Goal: Transaction & Acquisition: Purchase product/service

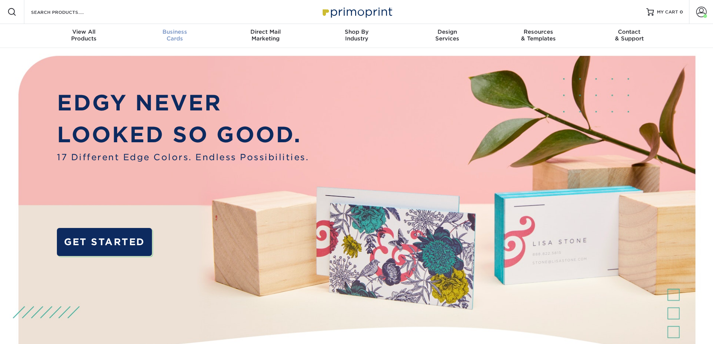
click at [172, 38] on div "Business Cards" at bounding box center [174, 34] width 91 height 13
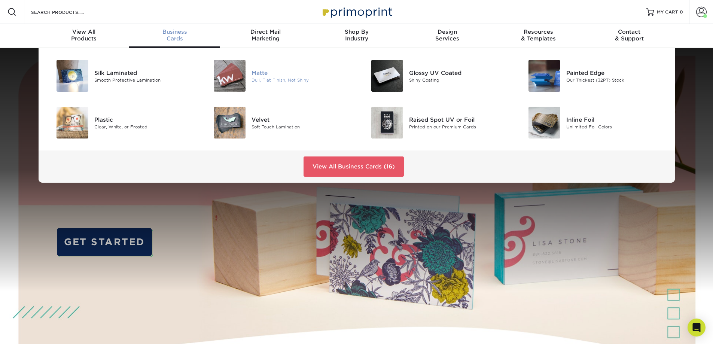
click at [237, 79] on img at bounding box center [230, 76] width 32 height 32
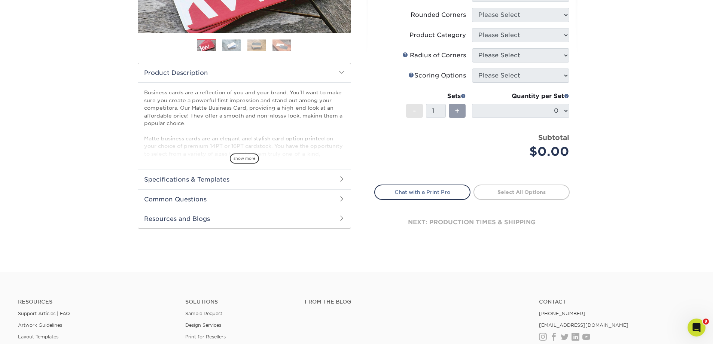
scroll to position [37, 0]
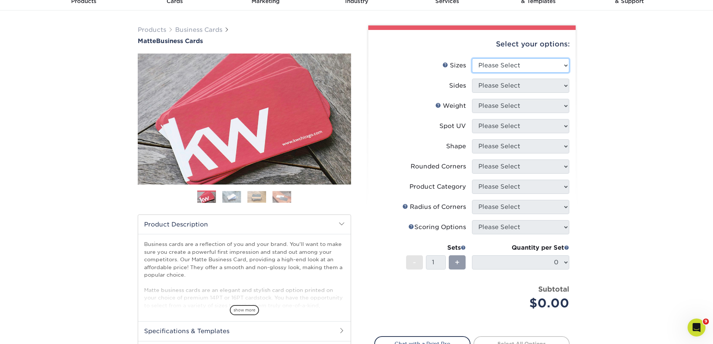
click at [544, 65] on select "Please Select 1.5" x 3.5" - Mini 1.75" x 3.5" - Mini 2" x 2" - Square 2" x 3" -…" at bounding box center [520, 65] width 97 height 14
click at [519, 67] on select "Please Select 1.5" x 3.5" - Mini 1.75" x 3.5" - Mini 2" x 2" - Square 2" x 3" -…" at bounding box center [520, 65] width 97 height 14
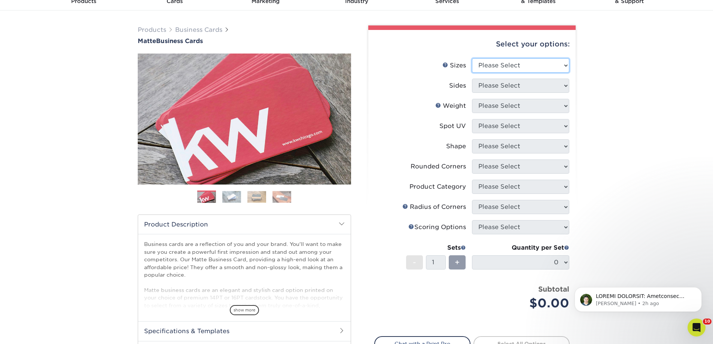
scroll to position [0, 0]
select select "2.00x3.50"
click at [472, 58] on select "Please Select 1.5" x 3.5" - Mini 1.75" x 3.5" - Mini 2" x 2" - Square 2" x 3" -…" at bounding box center [520, 65] width 97 height 14
drag, startPoint x: 513, startPoint y: 84, endPoint x: 514, endPoint y: 89, distance: 4.9
click at [514, 85] on select "Please Select Print Both Sides Print Front Only" at bounding box center [520, 86] width 97 height 14
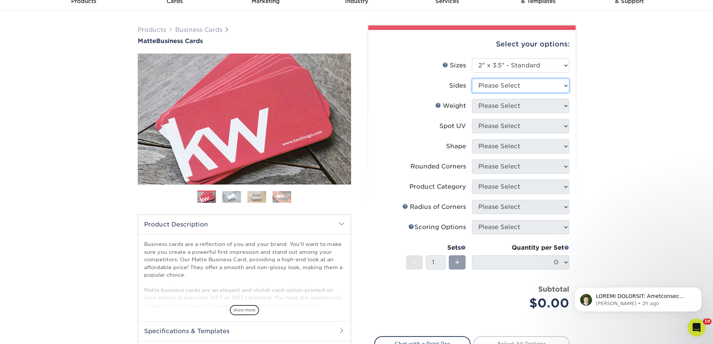
select select "32d3c223-f82c-492b-b915-ba065a00862f"
click at [472, 79] on select "Please Select Print Both Sides Print Front Only" at bounding box center [520, 86] width 97 height 14
click at [525, 106] on select "Please Select 16PT 14PT" at bounding box center [520, 106] width 97 height 14
select select "16PT"
click at [472, 99] on select "Please Select 16PT 14PT" at bounding box center [520, 106] width 97 height 14
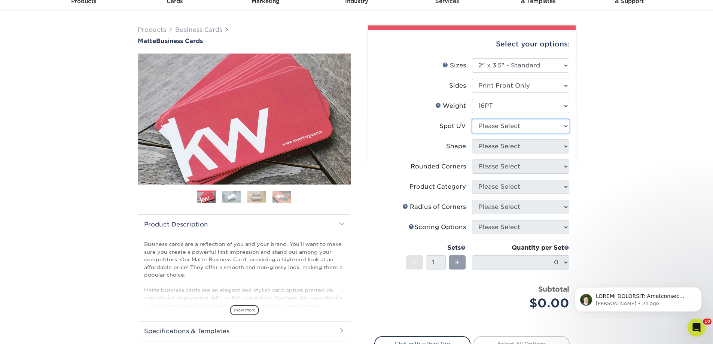
click at [516, 125] on select "Please Select No Spot UV Front Only" at bounding box center [520, 126] width 97 height 14
select select "1"
click at [472, 119] on select "Please Select No Spot UV Front Only" at bounding box center [520, 126] width 97 height 14
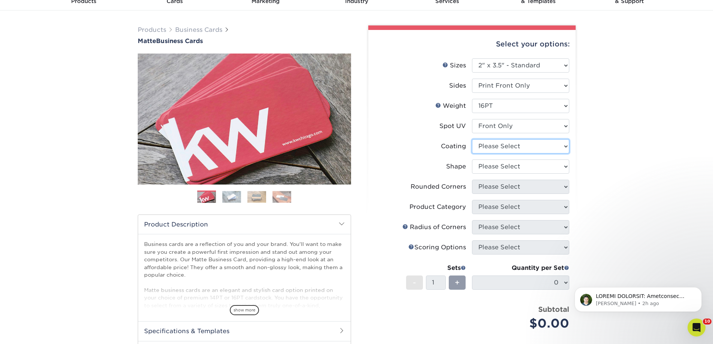
click at [508, 149] on select at bounding box center [520, 146] width 97 height 14
select select "121bb7b5-3b4d-429f-bd8d-bbf80e953313"
click at [472, 139] on select at bounding box center [520, 146] width 97 height 14
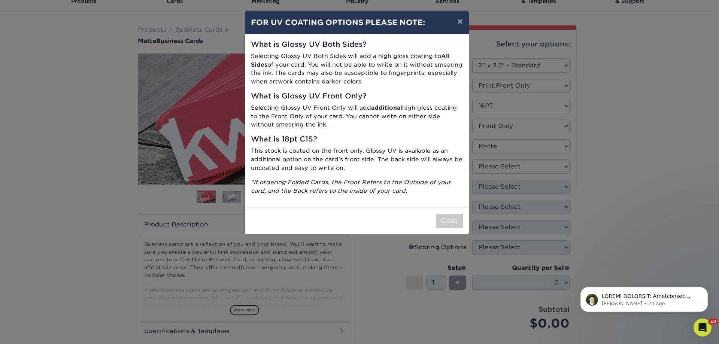
click at [462, 205] on div "What is Glossy UV Both Sides? Selecting Glossy UV Both Sides will add a high gl…" at bounding box center [357, 120] width 224 height 173
click at [447, 221] on button "Close" at bounding box center [449, 221] width 27 height 14
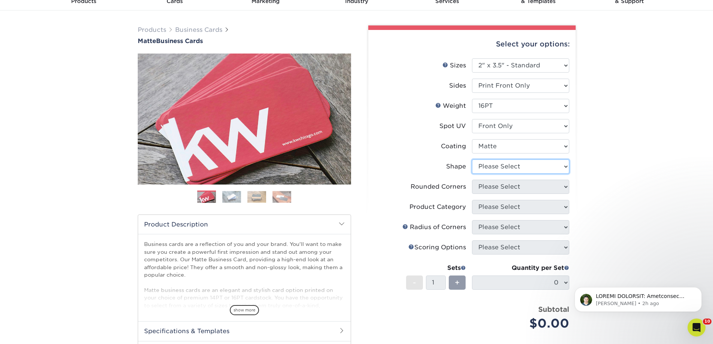
click at [496, 169] on select "Please Select Standard" at bounding box center [520, 166] width 97 height 14
select select "standard"
click at [472, 159] on select "Please Select Standard" at bounding box center [520, 166] width 97 height 14
click at [495, 187] on select "Please Select Yes - Round 2 Corners Yes - Round 4 Corners No" at bounding box center [520, 187] width 97 height 14
select select "0"
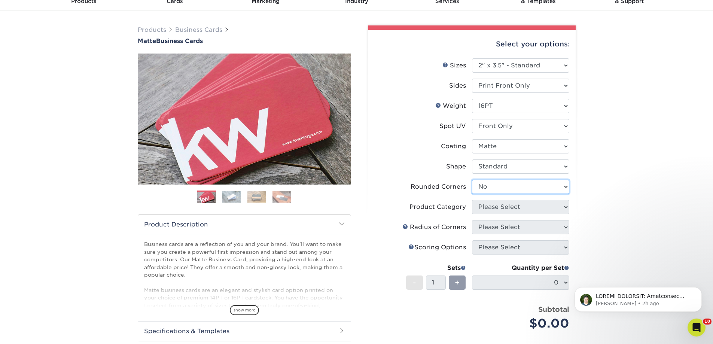
click at [472, 180] on select "Please Select Yes - Round 2 Corners Yes - Round 4 Corners No" at bounding box center [520, 187] width 97 height 14
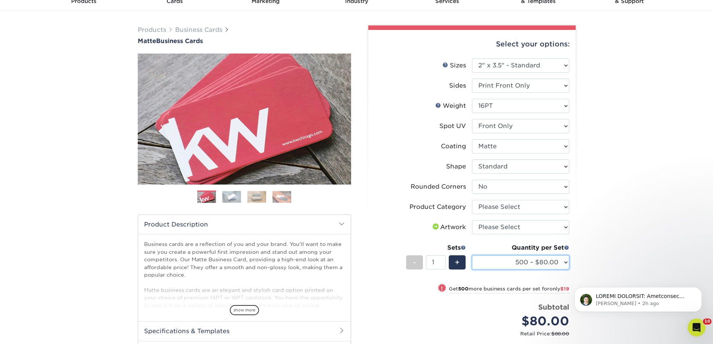
click at [503, 262] on select "500 – $80.00 1000 – $99.00 2500 – $187.00 5000 – $254.00 10000 – $558.00 15000 …" at bounding box center [520, 262] width 97 height 14
click at [633, 171] on div "Products Business Cards Matte Business Cards Previous Next 100 $ 8" at bounding box center [356, 229] width 713 height 438
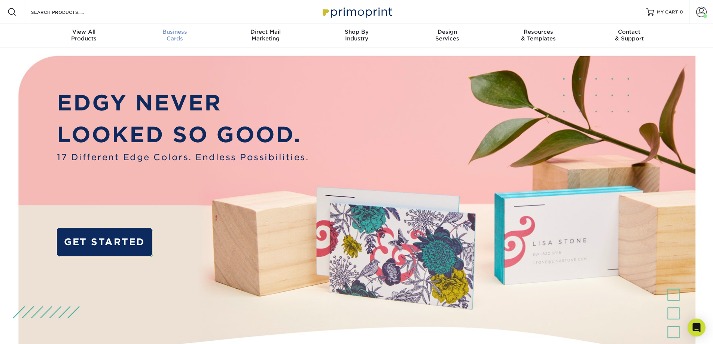
click at [163, 29] on span "Business" at bounding box center [174, 31] width 91 height 7
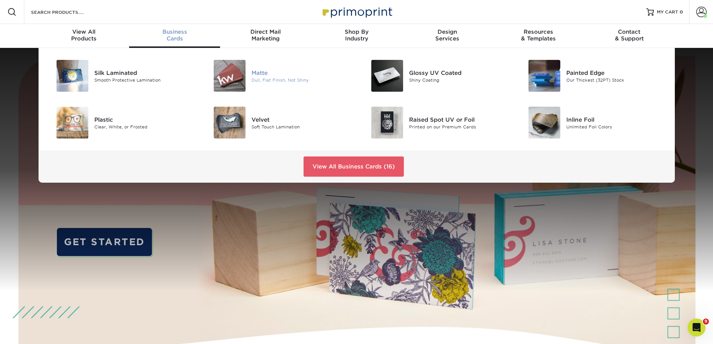
click at [252, 68] on div "Matte Dull, Flat Finish, Not Shiny" at bounding box center [304, 76] width 105 height 32
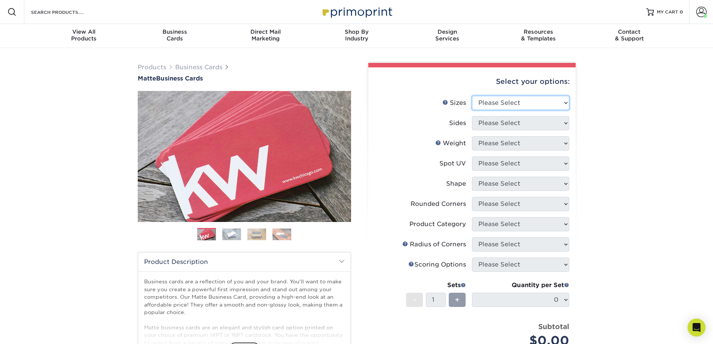
click at [499, 105] on select "Please Select 1.5" x 3.5" - Mini 1.75" x 3.5" - Mini 2" x 2" - Square 2" x 3" -…" at bounding box center [520, 103] width 97 height 14
select select "2.00x3.50"
click at [472, 96] on select "Please Select 1.5" x 3.5" - Mini 1.75" x 3.5" - Mini 2" x 2" - Square 2" x 3" -…" at bounding box center [520, 103] width 97 height 14
click at [511, 122] on select "Please Select Print Both Sides Print Front Only" at bounding box center [520, 123] width 97 height 14
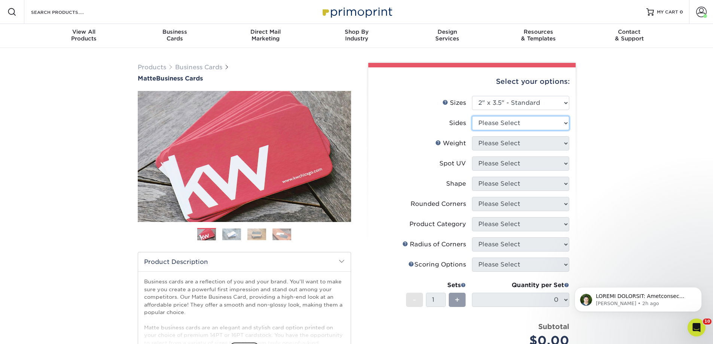
select select "32d3c223-f82c-492b-b915-ba065a00862f"
click at [472, 116] on select "Please Select Print Both Sides Print Front Only" at bounding box center [520, 123] width 97 height 14
click at [509, 147] on select "Please Select 16PT 14PT" at bounding box center [520, 143] width 97 height 14
select select "16PT"
click at [472, 136] on select "Please Select 16PT 14PT" at bounding box center [520, 143] width 97 height 14
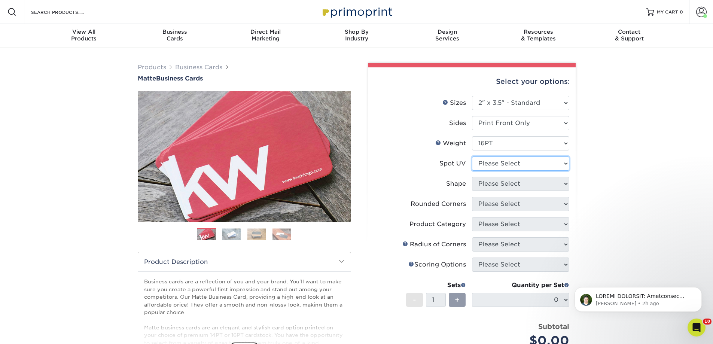
click at [507, 160] on select "Please Select No Spot UV Front Only" at bounding box center [520, 163] width 97 height 14
click at [472, 156] on select "Please Select No Spot UV Front Only" at bounding box center [520, 163] width 97 height 14
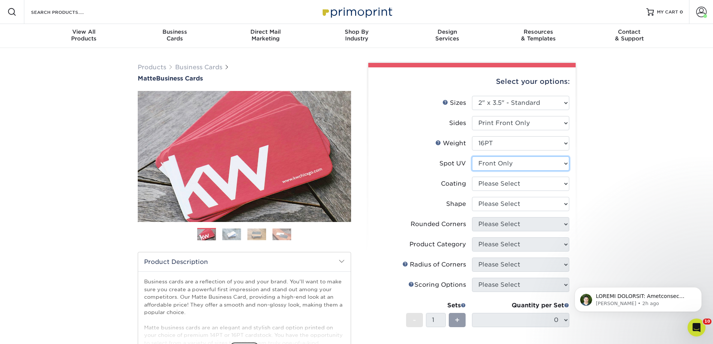
click at [504, 161] on select "Please Select No Spot UV Front Only" at bounding box center [520, 163] width 97 height 14
select select "3"
click at [472, 156] on select "Please Select No Spot UV Front Only" at bounding box center [520, 163] width 97 height 14
click at [499, 181] on select at bounding box center [520, 184] width 97 height 14
select select "121bb7b5-3b4d-429f-bd8d-bbf80e953313"
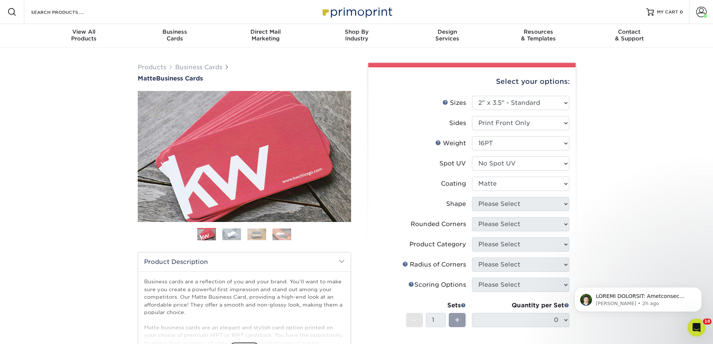
click at [472, 177] on select at bounding box center [520, 184] width 97 height 14
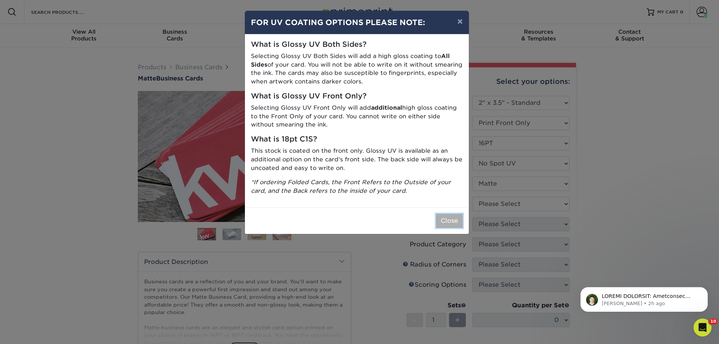
click at [438, 223] on button "Close" at bounding box center [449, 221] width 27 height 14
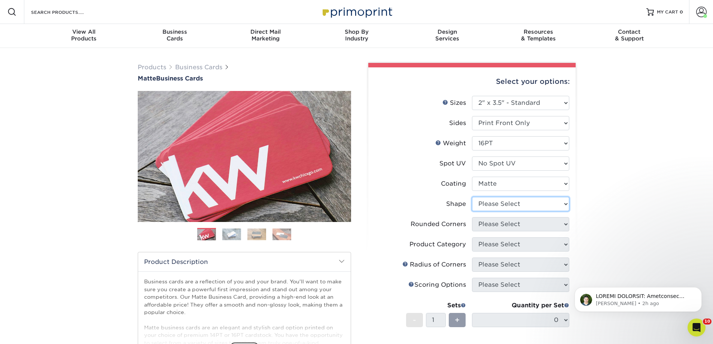
click at [497, 206] on select "Please Select Standard Oval" at bounding box center [520, 204] width 97 height 14
select select "standard"
click at [472, 197] on select "Please Select Standard Oval" at bounding box center [520, 204] width 97 height 14
click at [492, 221] on select "Please Select Yes - Round 2 Corners Yes - Round 4 Corners No" at bounding box center [520, 224] width 97 height 14
select select "0"
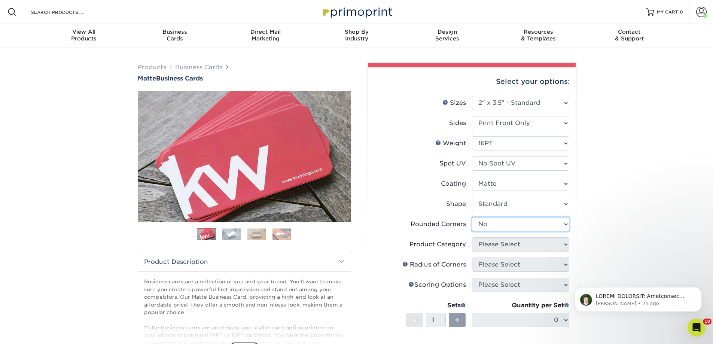
click at [472, 217] on select "Please Select Yes - Round 2 Corners Yes - Round 4 Corners No" at bounding box center [520, 224] width 97 height 14
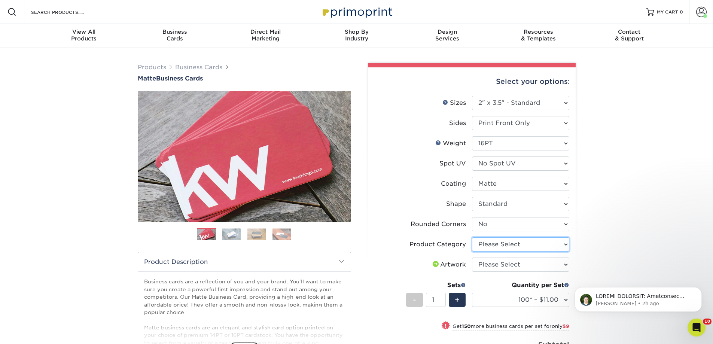
click at [494, 244] on select "Please Select Business Cards" at bounding box center [520, 244] width 97 height 14
select select "3b5148f1-0588-4f88-a218-97bcfdce65c1"
click at [472, 237] on select "Please Select Business Cards" at bounding box center [520, 244] width 97 height 14
click at [529, 261] on select "Please Select I will upload files I need a design - $100" at bounding box center [520, 265] width 97 height 14
select select "upload"
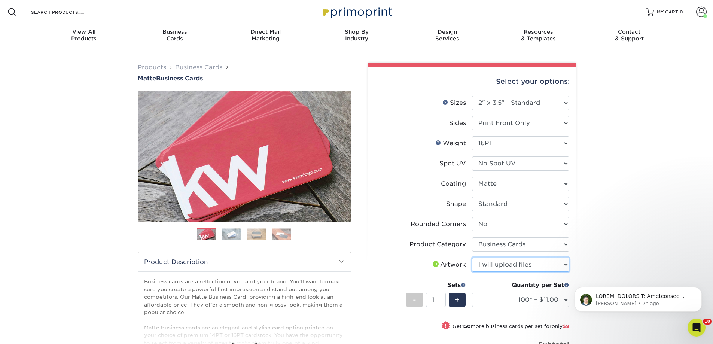
click at [472, 258] on select "Please Select I will upload files I need a design - $100" at bounding box center [520, 265] width 97 height 14
click at [503, 300] on select "100* – $11.00 250* – $20.00 500 – $39.00 1000 – $49.00 2500 – $87.00 5000 – $16…" at bounding box center [520, 300] width 97 height 14
click at [472, 293] on select "100* – $11.00 250* – $20.00 500 – $39.00 1000 – $49.00 2500 – $87.00 5000 – $16…" at bounding box center [520, 300] width 97 height 14
